Goal: Navigation & Orientation: Find specific page/section

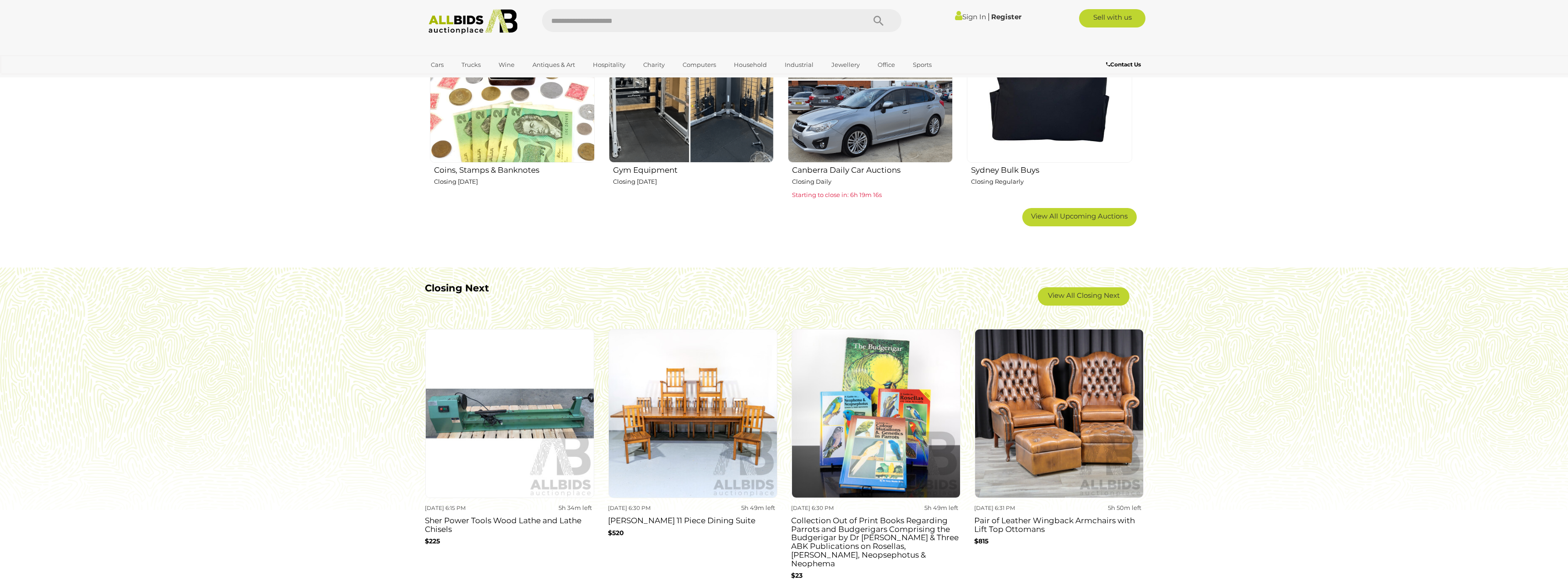
scroll to position [641, 0]
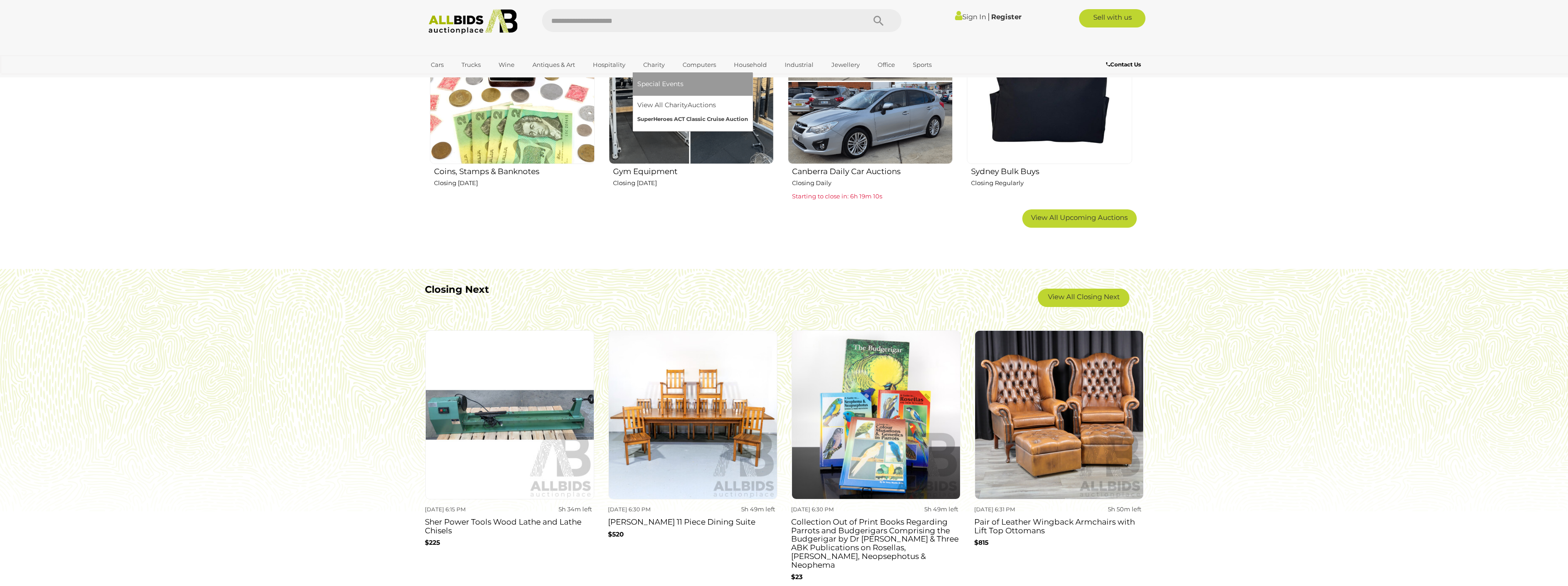
click at [666, 116] on link "SuperHeroes ACT Classic Cruise Auction" at bounding box center [693, 120] width 111 height 14
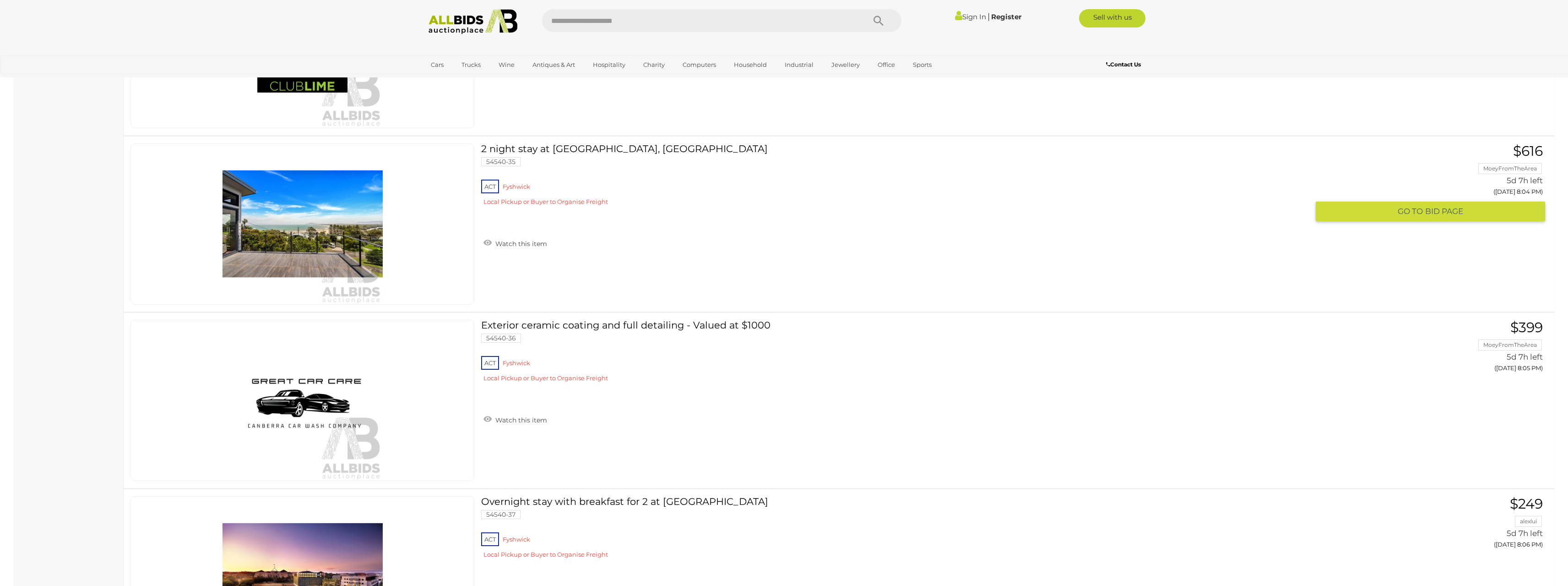
scroll to position [5815, 0]
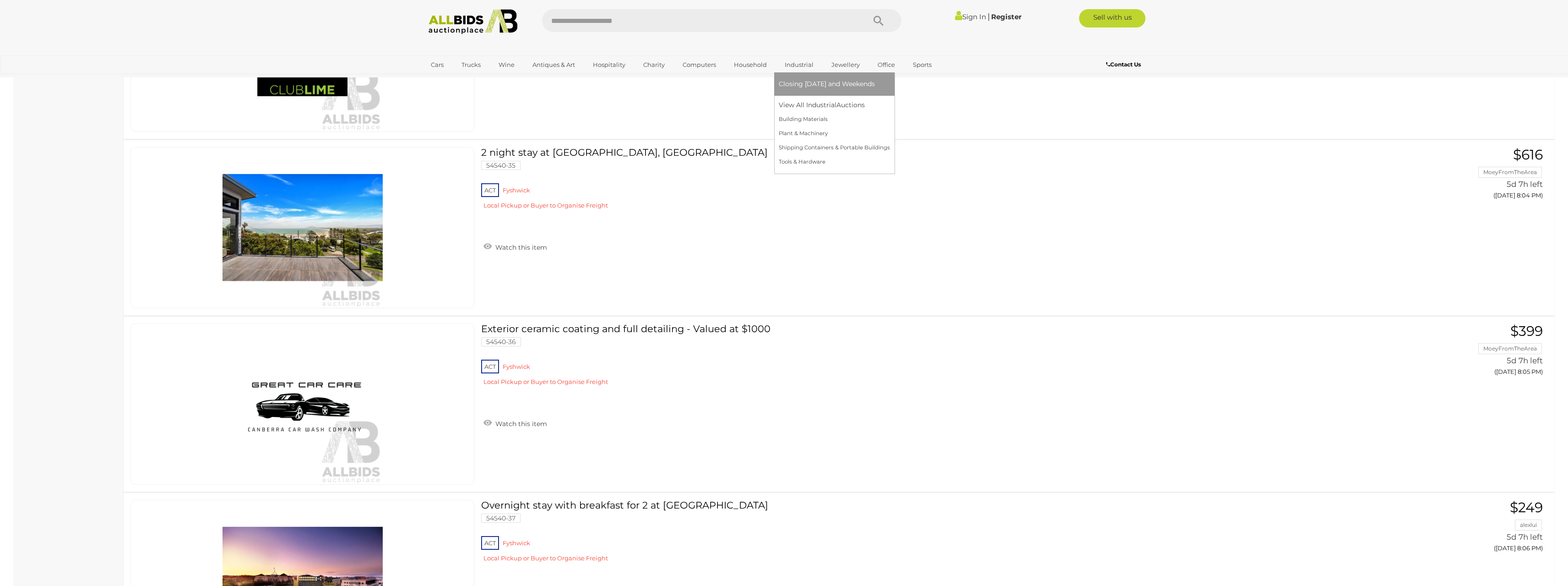
click at [805, 64] on link "Industrial" at bounding box center [799, 64] width 41 height 15
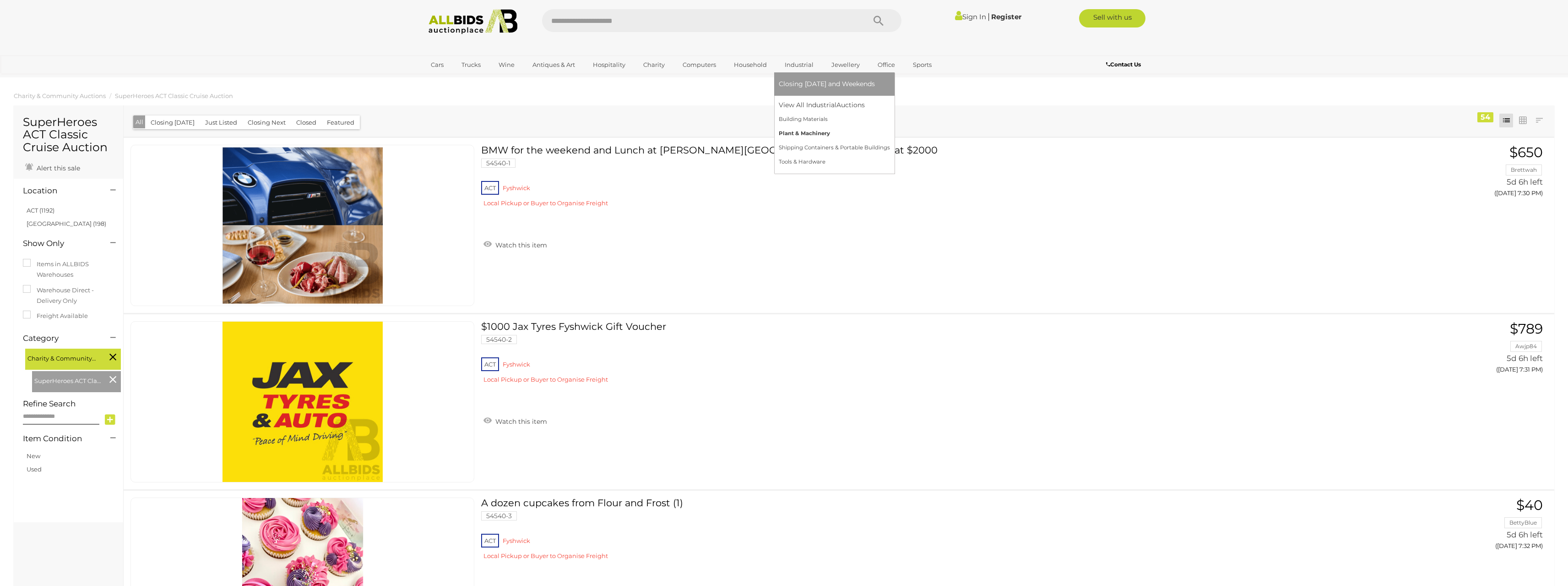
click at [802, 131] on link "Plant & Machinery" at bounding box center [834, 134] width 111 height 14
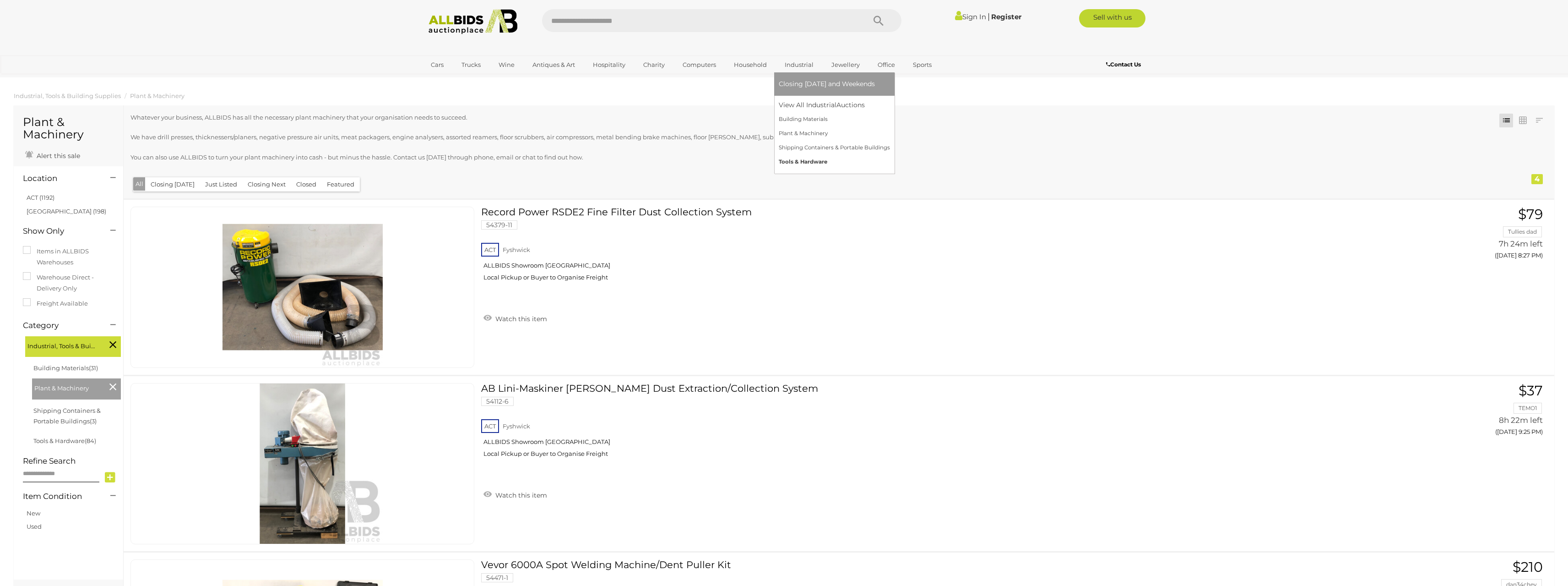
click at [811, 161] on link "Tools & Hardware" at bounding box center [834, 162] width 111 height 14
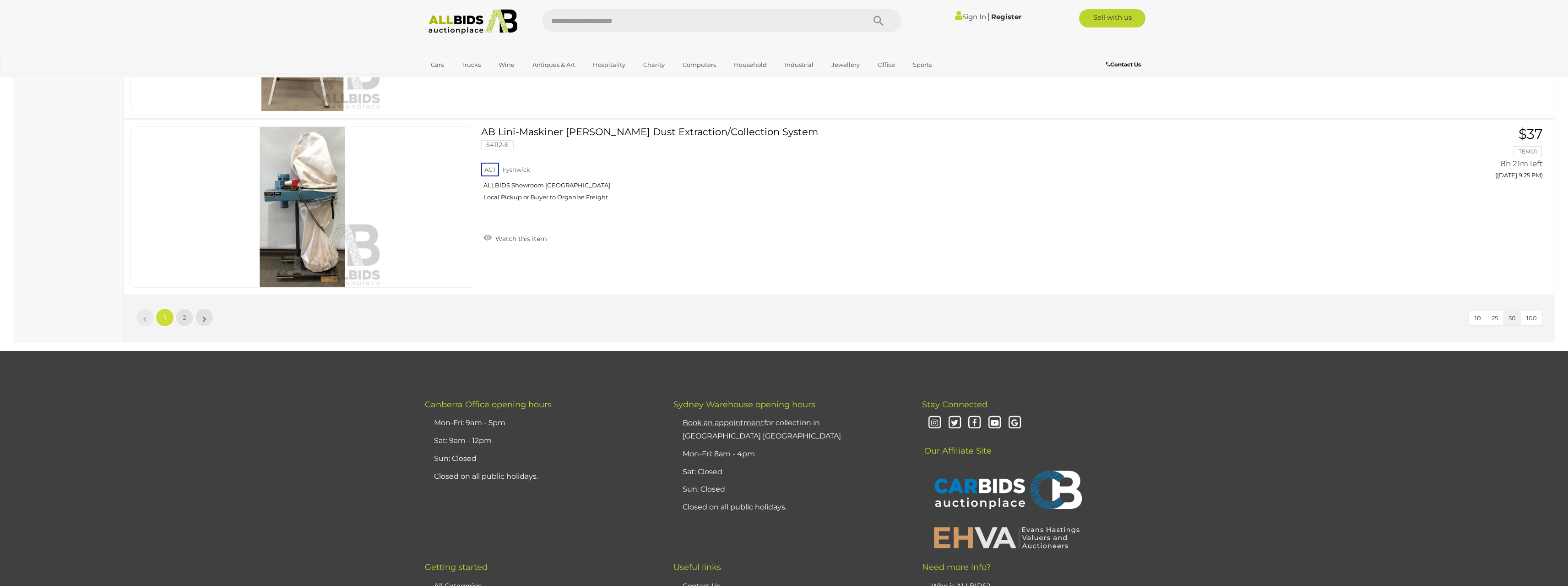
scroll to position [8884, 0]
